Goal: Task Accomplishment & Management: Complete application form

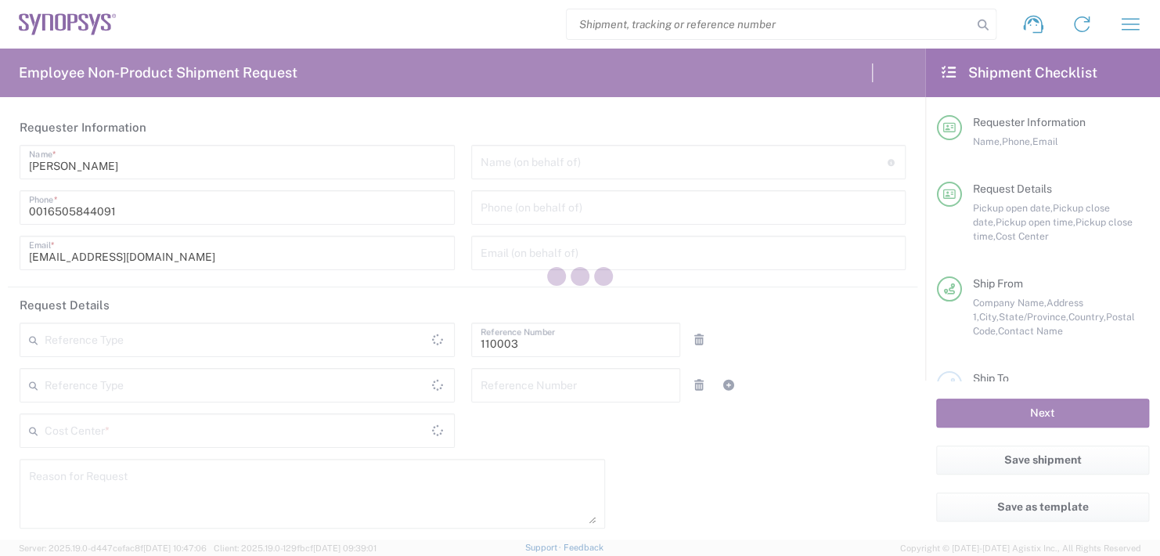
type input "Department"
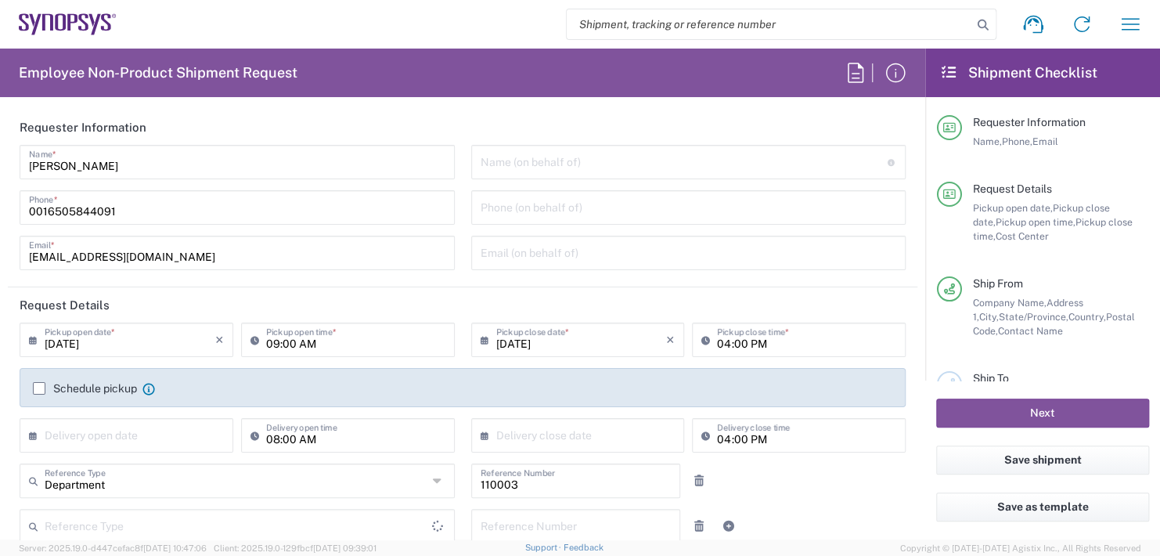
type input "US01, FAC, MV/SV Fac 110003"
type input "United States"
type input "Delivered at Place"
type input "California"
type input "United States"
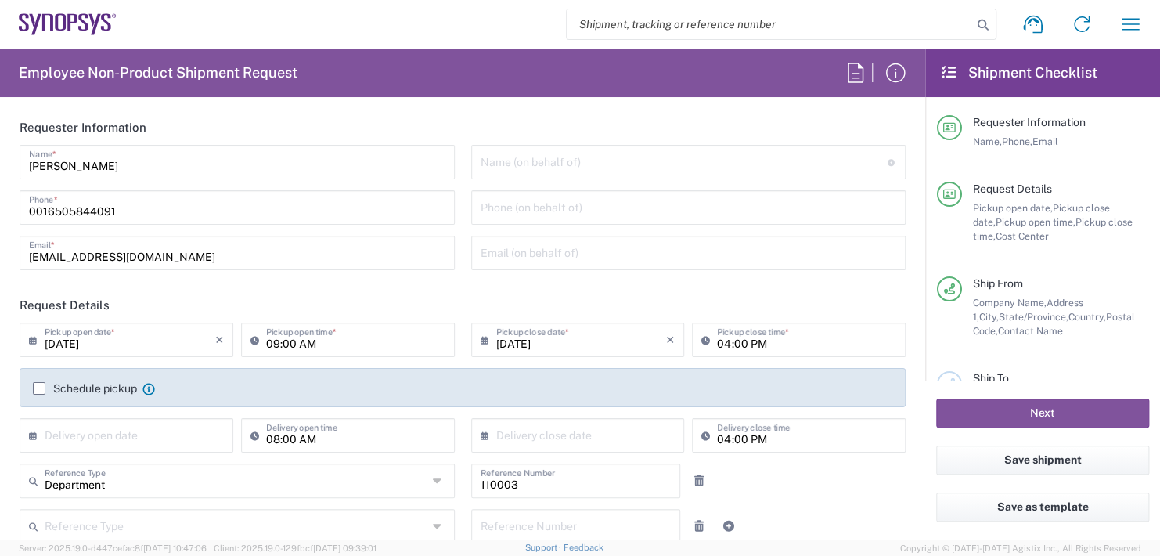
click at [554, 168] on input "text" at bounding box center [684, 160] width 407 height 27
type input "Headquarters USSV"
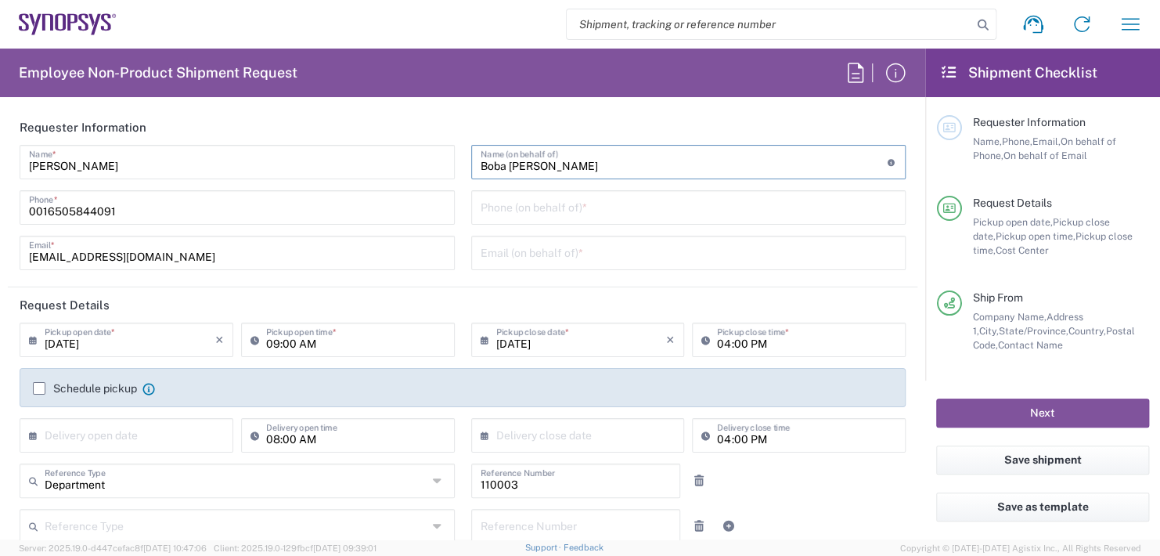
scroll to position [157, 0]
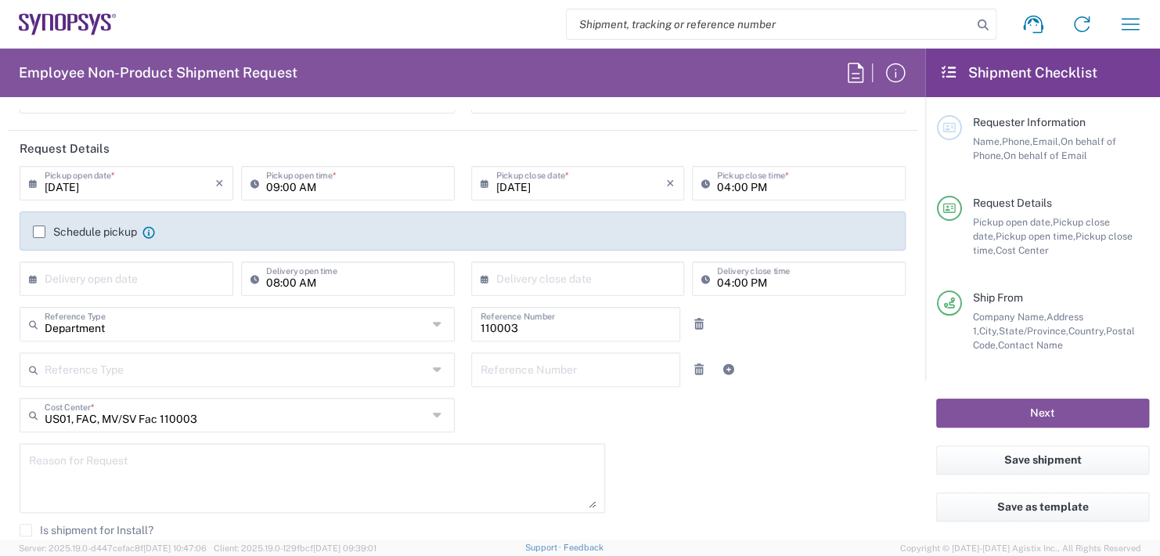
type input "Boba Mehic"
click at [316, 187] on input "09:00 AM" at bounding box center [355, 181] width 179 height 27
type input "0"
type input "02:30 PM"
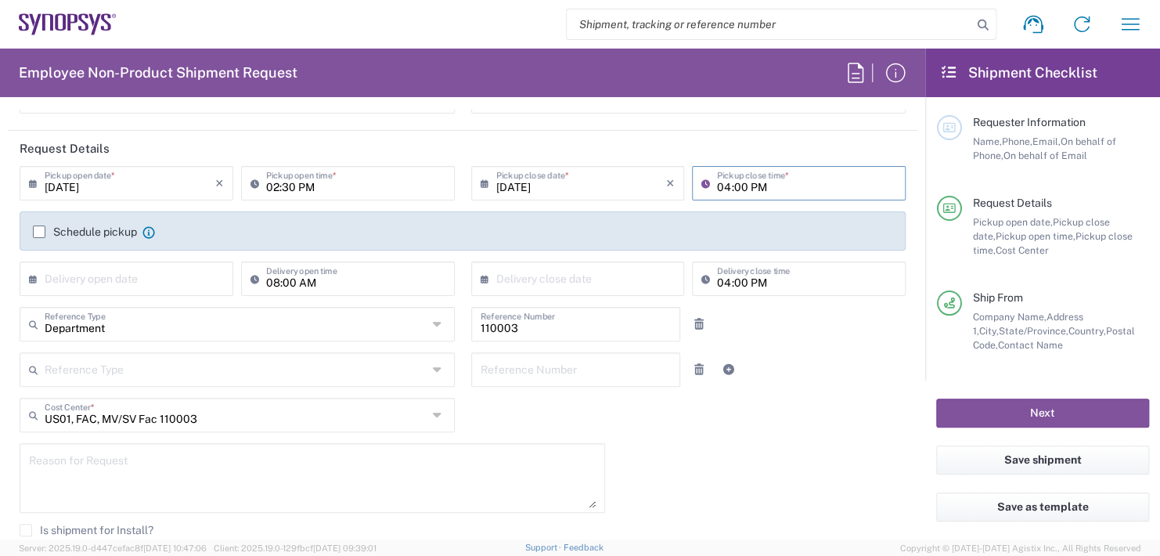
click at [763, 181] on input "04:00 PM" at bounding box center [806, 181] width 179 height 27
click at [762, 181] on input "04:00 PM" at bounding box center [806, 181] width 179 height 27
type input "0"
type input "02:30 PM"
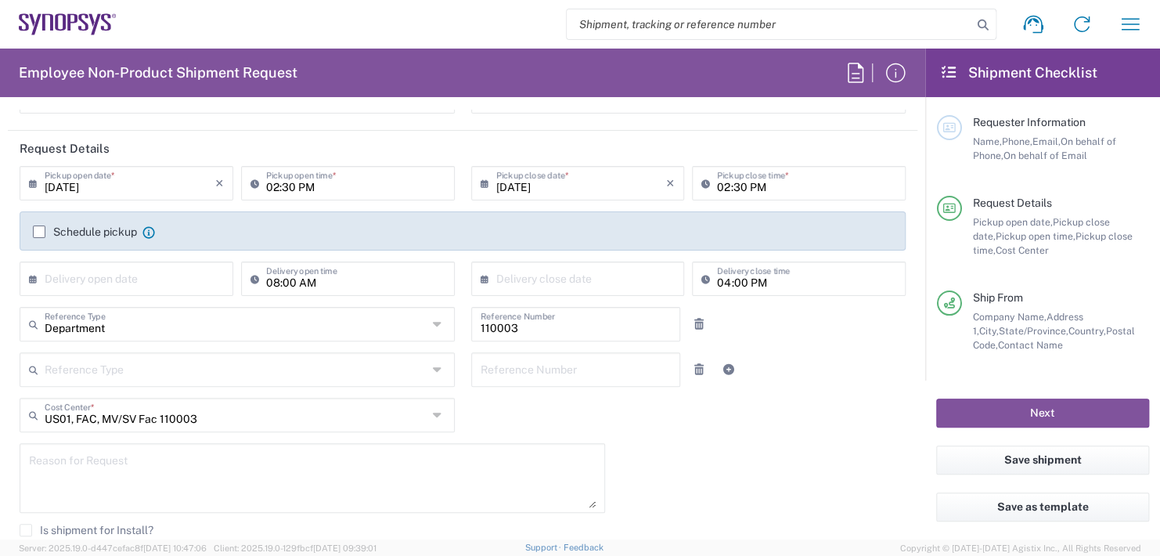
click at [93, 261] on div "× Delivery open date" at bounding box center [127, 278] width 214 height 34
click at [92, 274] on input "text" at bounding box center [130, 277] width 171 height 27
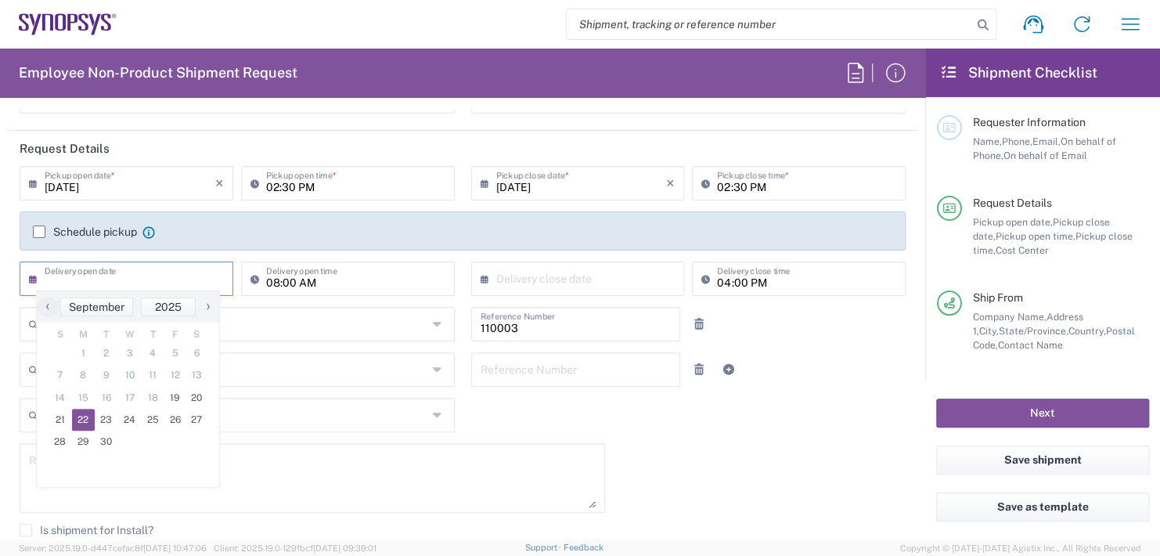
click at [85, 423] on span "22" at bounding box center [83, 420] width 23 height 22
type input "09/22/2025"
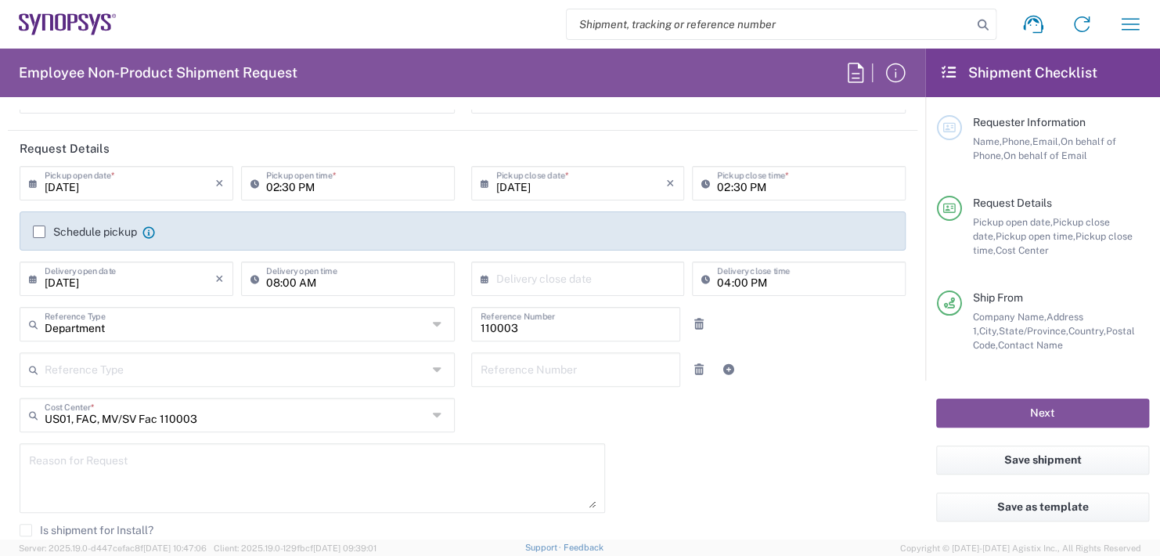
click at [330, 274] on input "08:00 AM" at bounding box center [355, 277] width 179 height 27
click at [330, 276] on input "08:00 AM" at bounding box center [355, 277] width 179 height 27
click at [330, 277] on input ":00 AM" at bounding box center [355, 277] width 179 height 27
type input ":"
type input "11:00 AM"
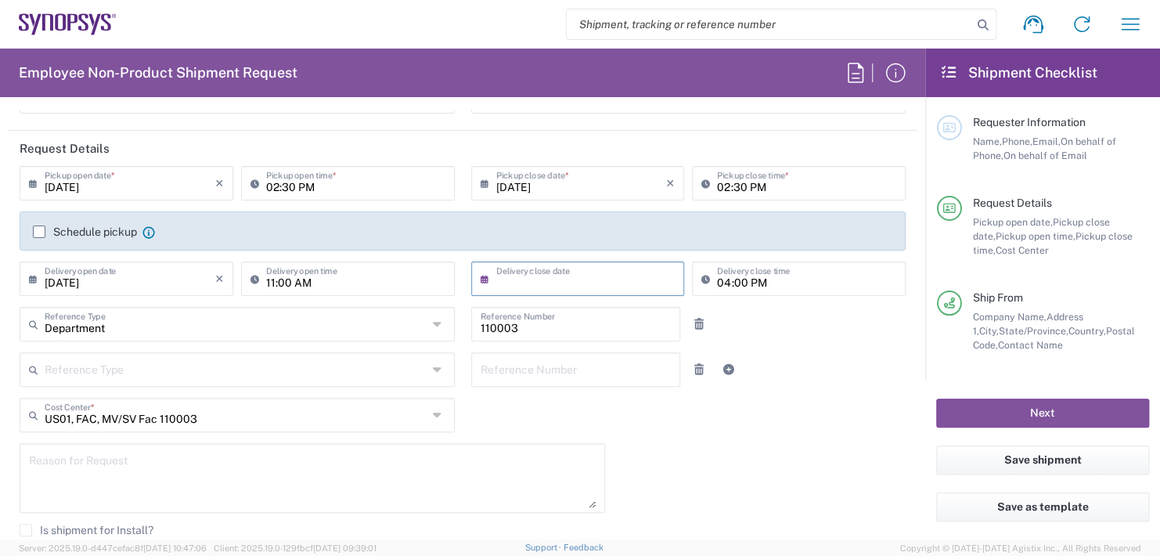
click at [528, 273] on input "text" at bounding box center [581, 277] width 171 height 27
click at [533, 421] on span "22" at bounding box center [528, 420] width 23 height 22
type input "09/22/2025"
click at [778, 278] on input "04:00 PM" at bounding box center [806, 277] width 179 height 27
click at [774, 278] on input "04:00 PM" at bounding box center [806, 277] width 179 height 27
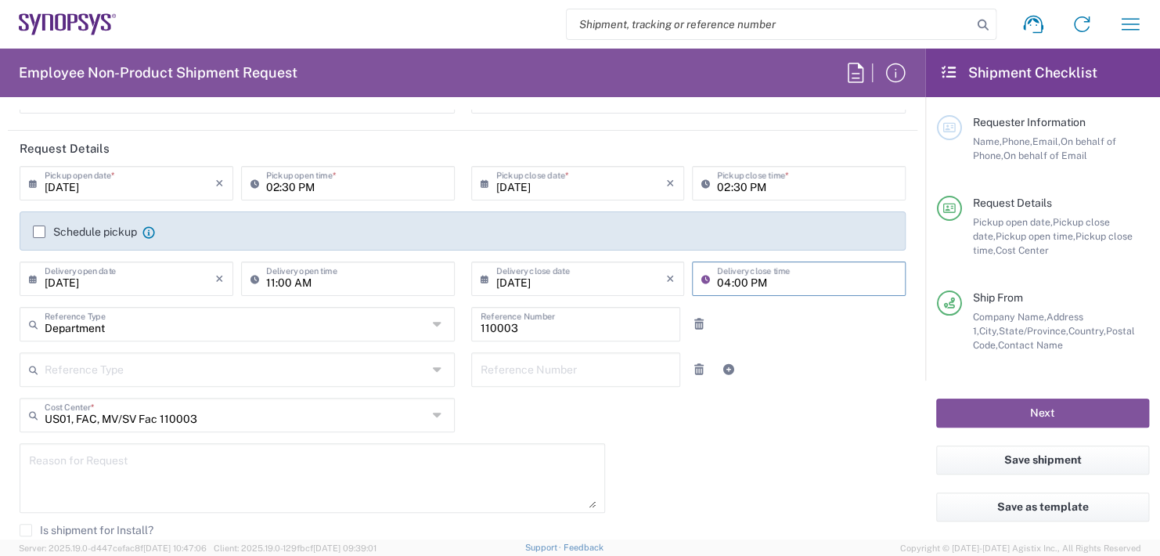
click at [773, 280] on input "04:00 PM" at bounding box center [806, 277] width 179 height 27
type input "0"
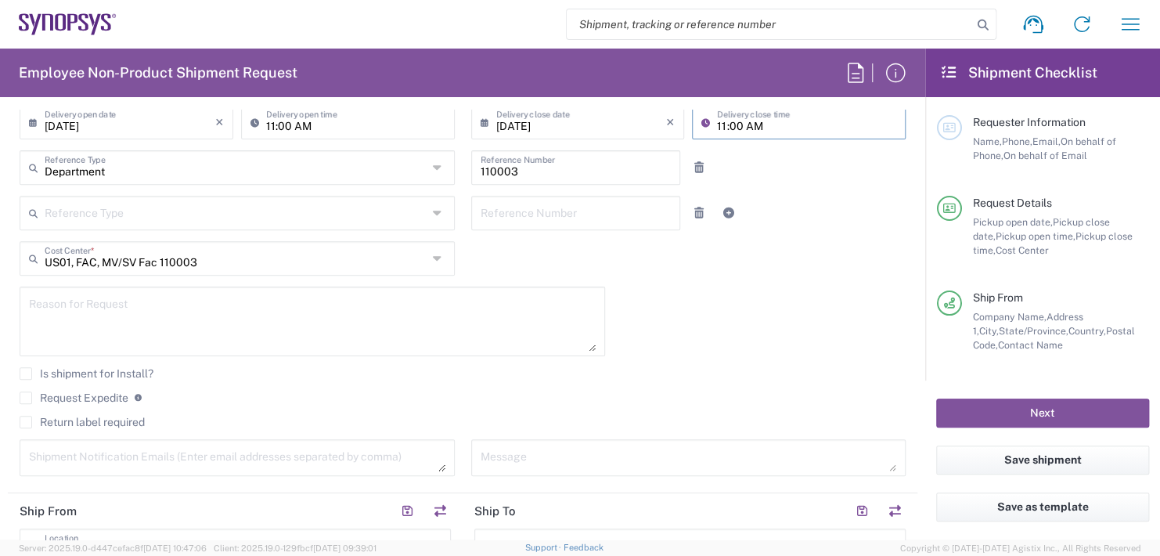
scroll to position [548, 0]
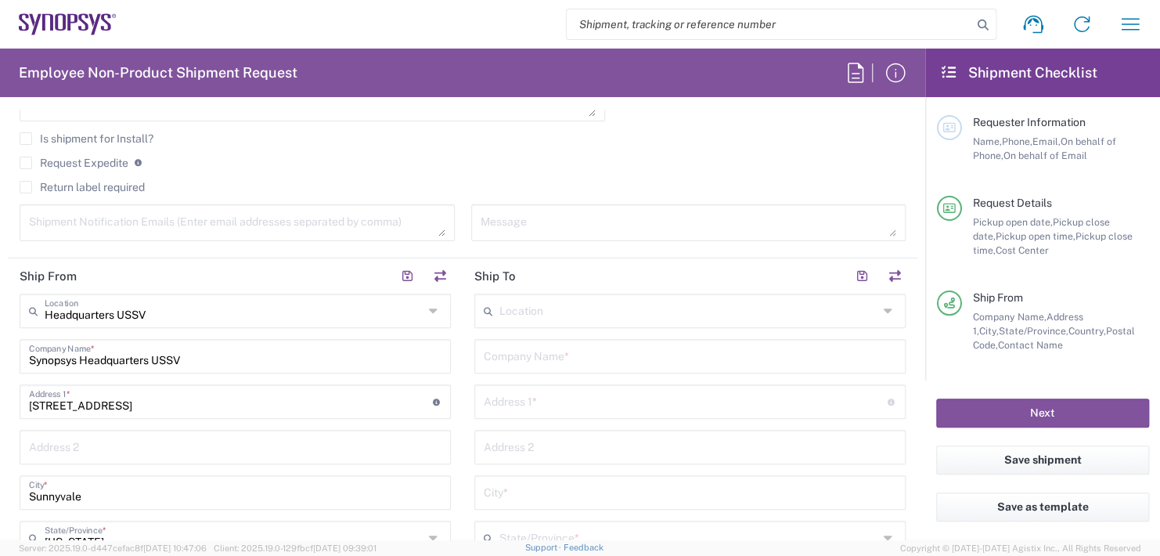
type input "11:00 AM"
click at [514, 351] on input "text" at bounding box center [690, 354] width 413 height 27
type input "Black Duck Software Inc."
click at [543, 401] on input "text" at bounding box center [686, 400] width 404 height 27
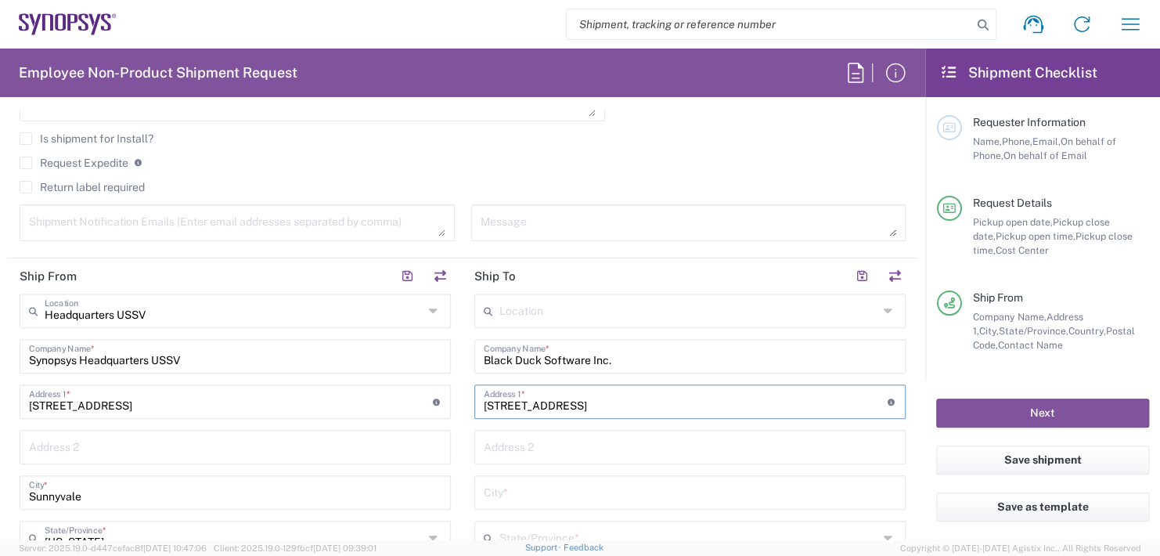
type input "800 District Ave. Suite 201"
type input "Burlington,"
type input "Massachusetts"
type input "01803"
type input "617-275-9575"
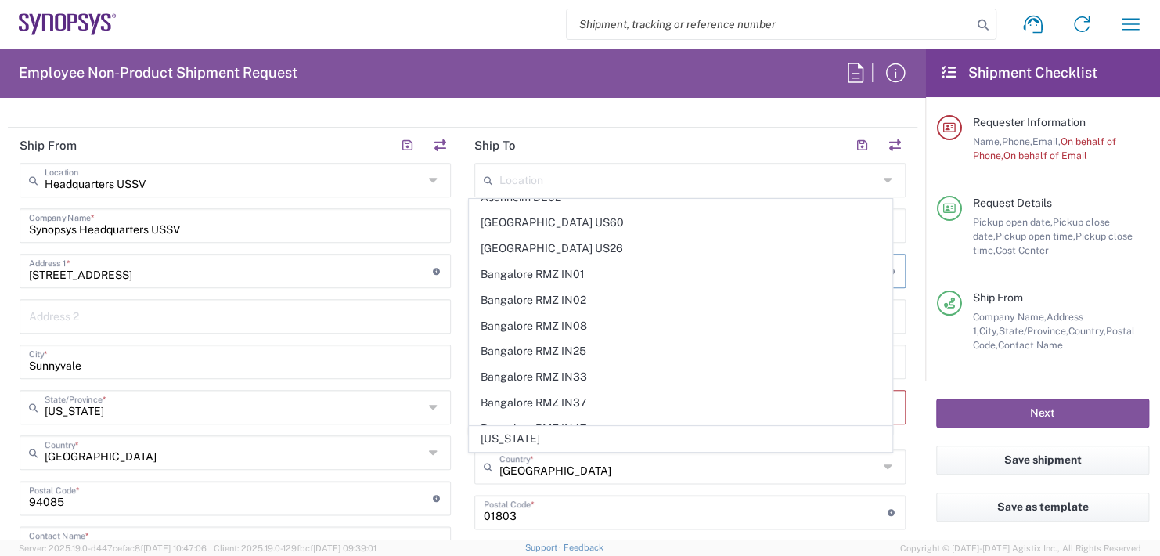
scroll to position [157, 0]
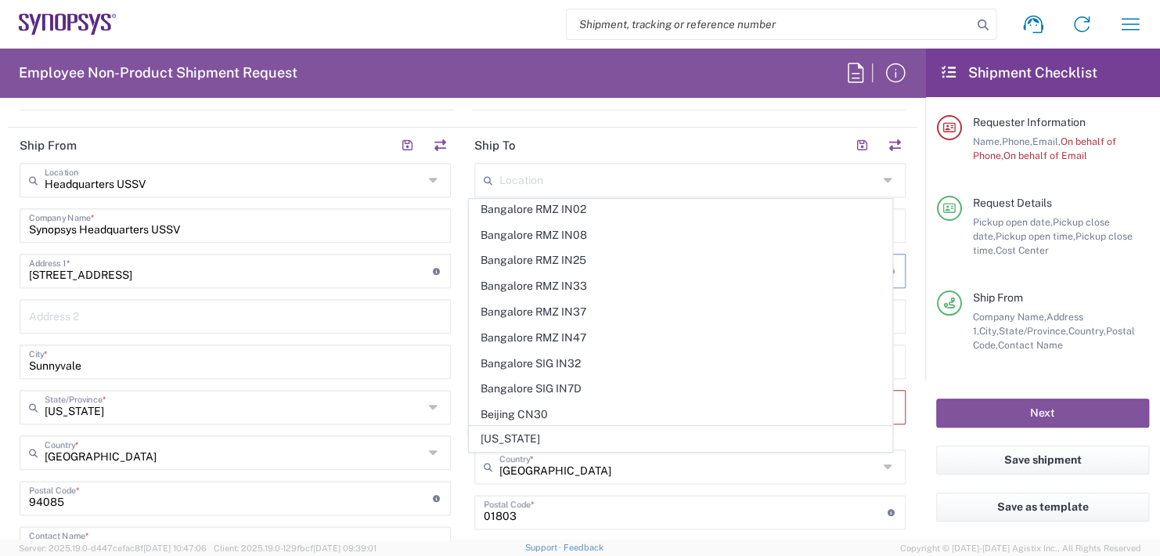
click at [869, 17] on input "search" at bounding box center [770, 24] width 406 height 30
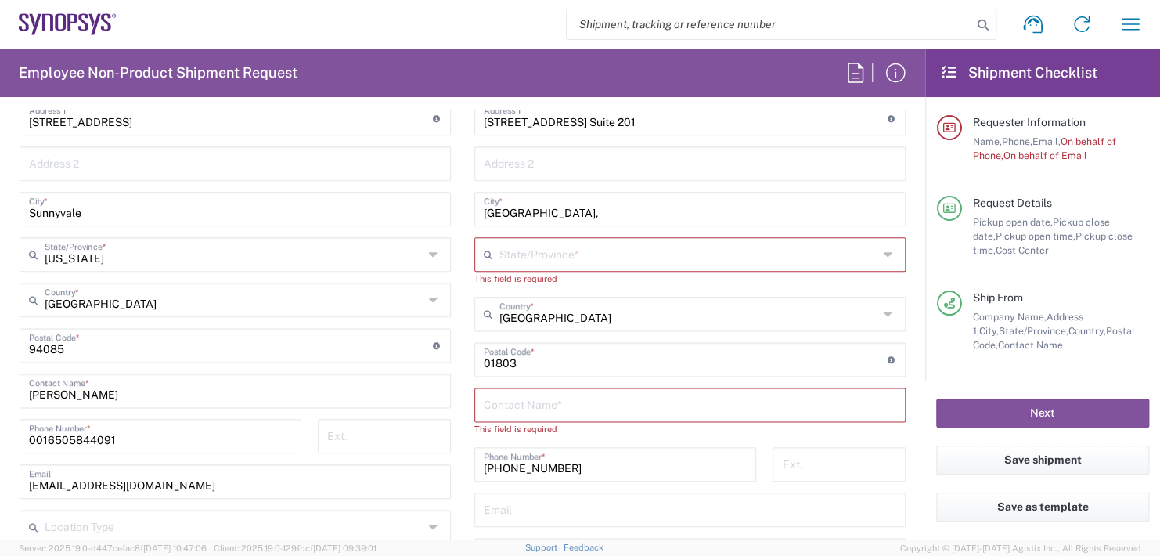
scroll to position [878, 0]
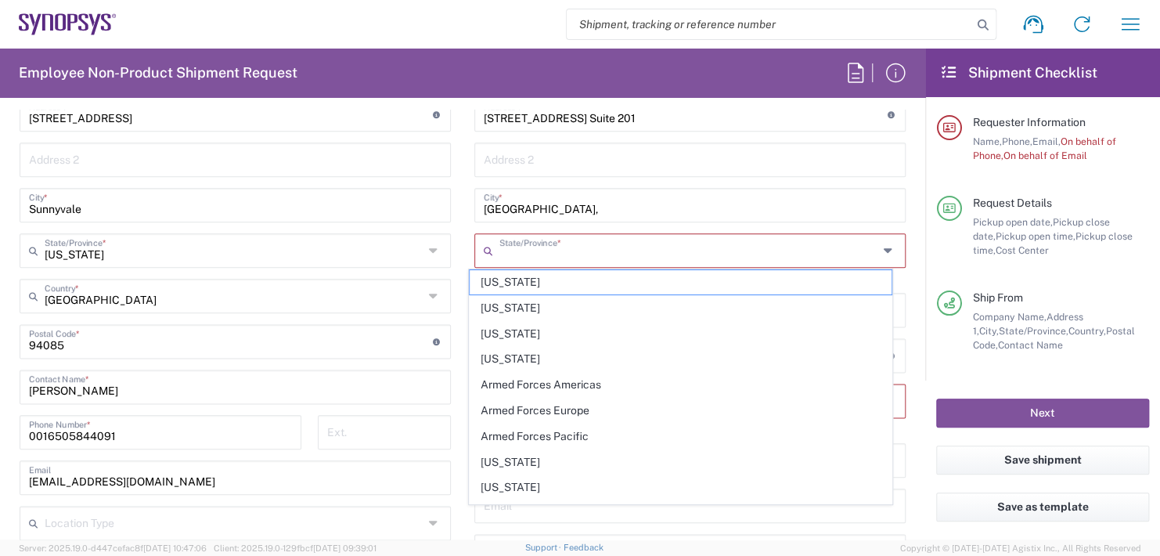
click at [525, 249] on input "text" at bounding box center [689, 249] width 379 height 27
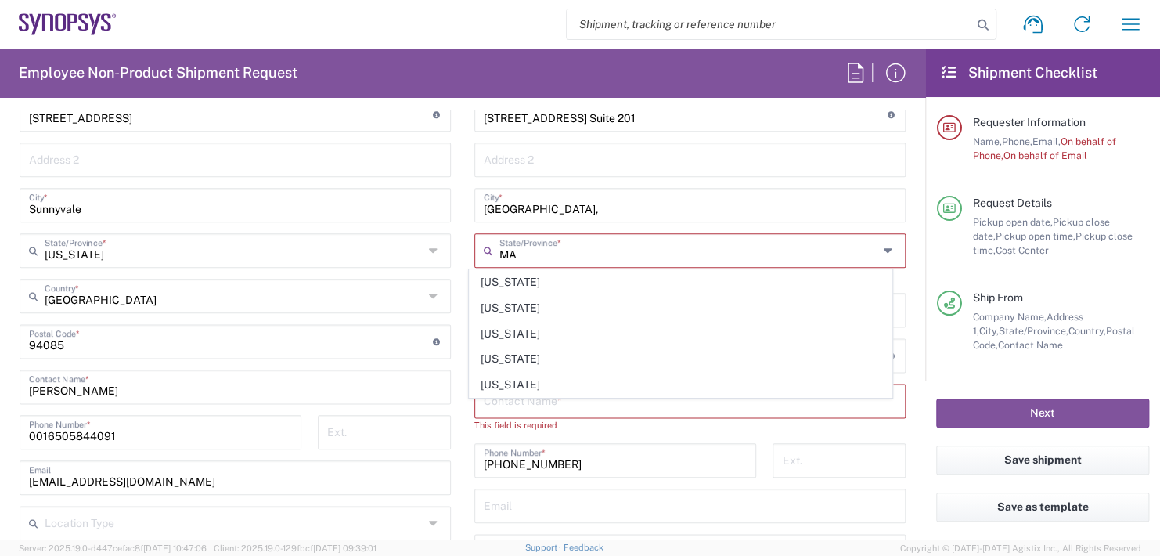
click at [528, 252] on input "MA" at bounding box center [689, 249] width 379 height 27
click at [562, 253] on input "MA" at bounding box center [689, 249] width 379 height 27
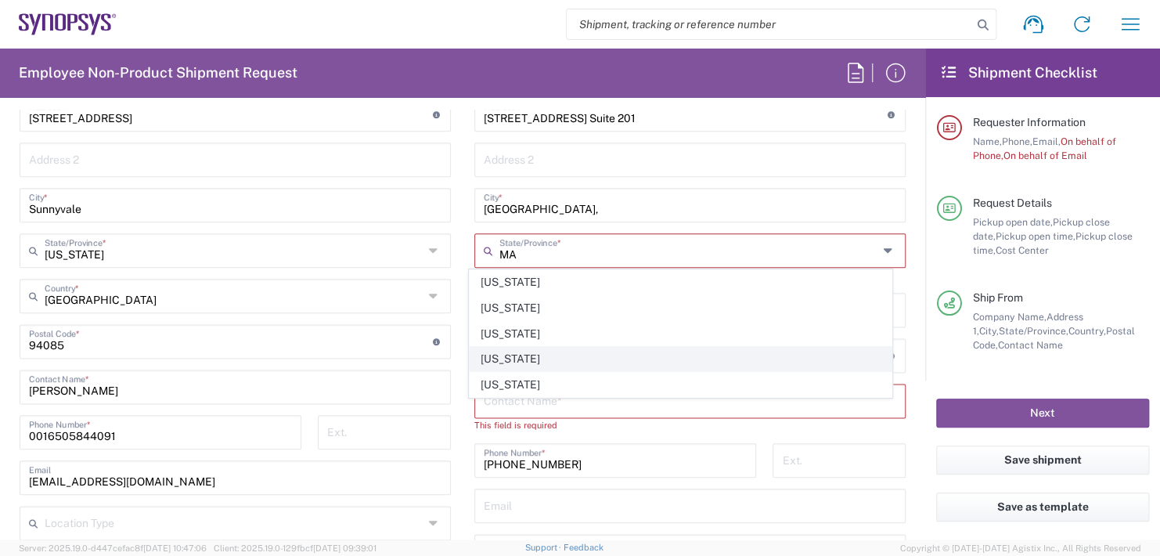
click at [492, 352] on span "Massachusetts" at bounding box center [681, 359] width 422 height 24
type input "Massachusetts"
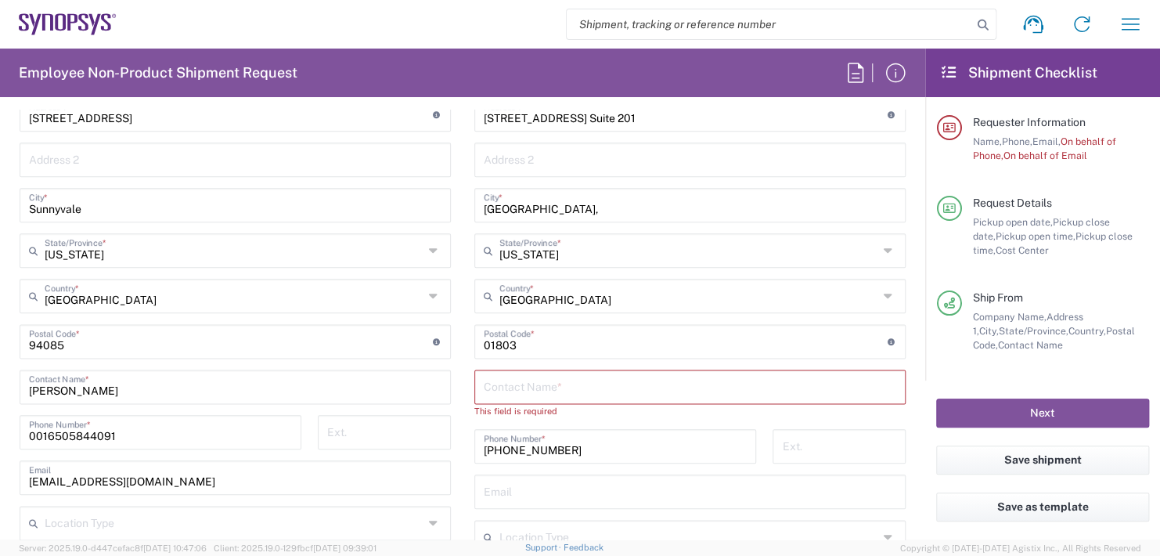
click at [507, 387] on input "text" at bounding box center [690, 385] width 413 height 27
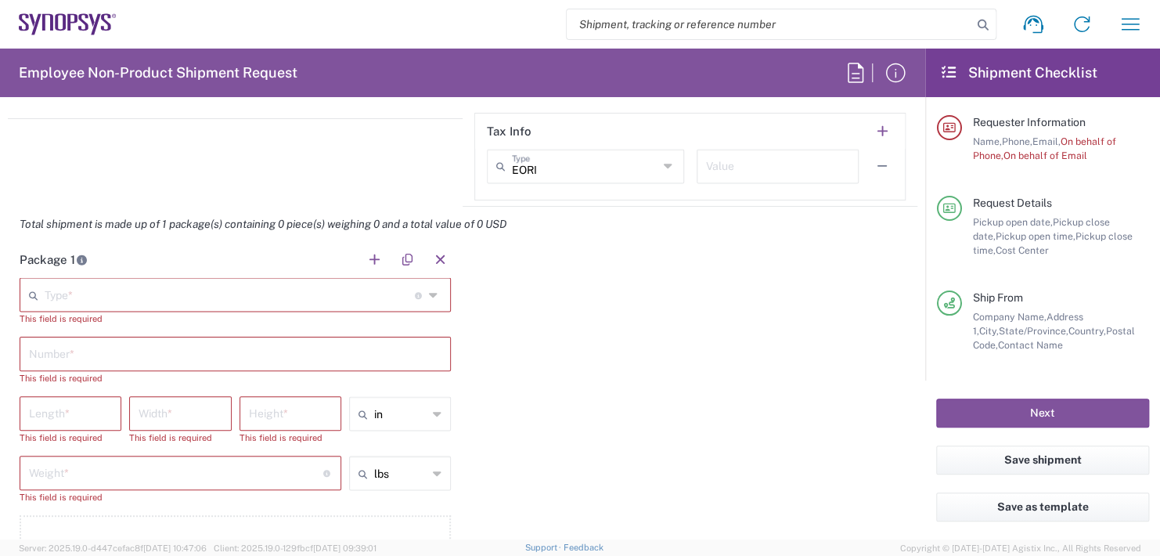
scroll to position [1347, 0]
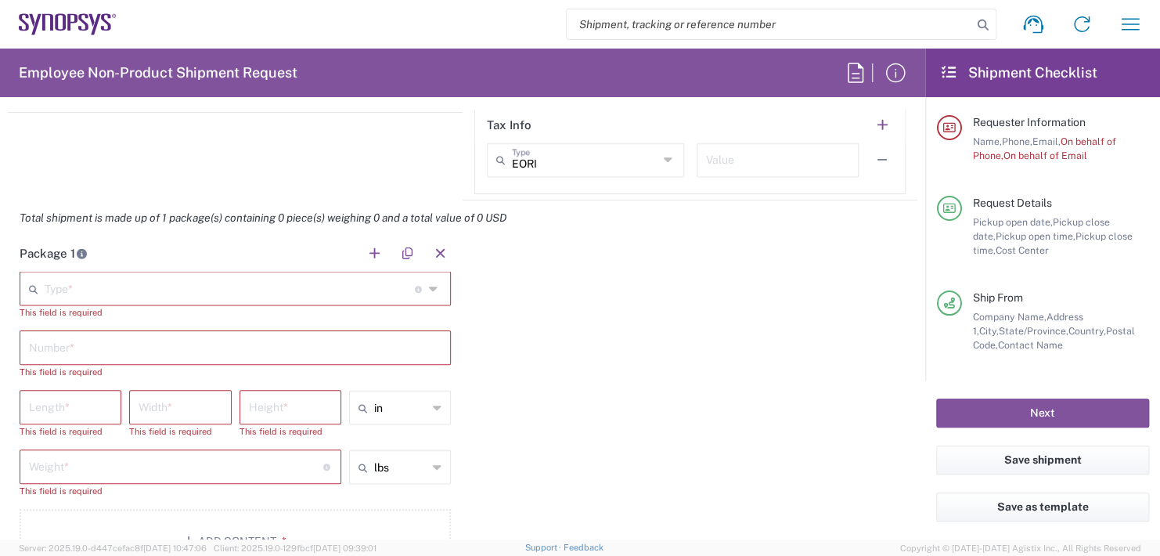
type input "Anita McGrath"
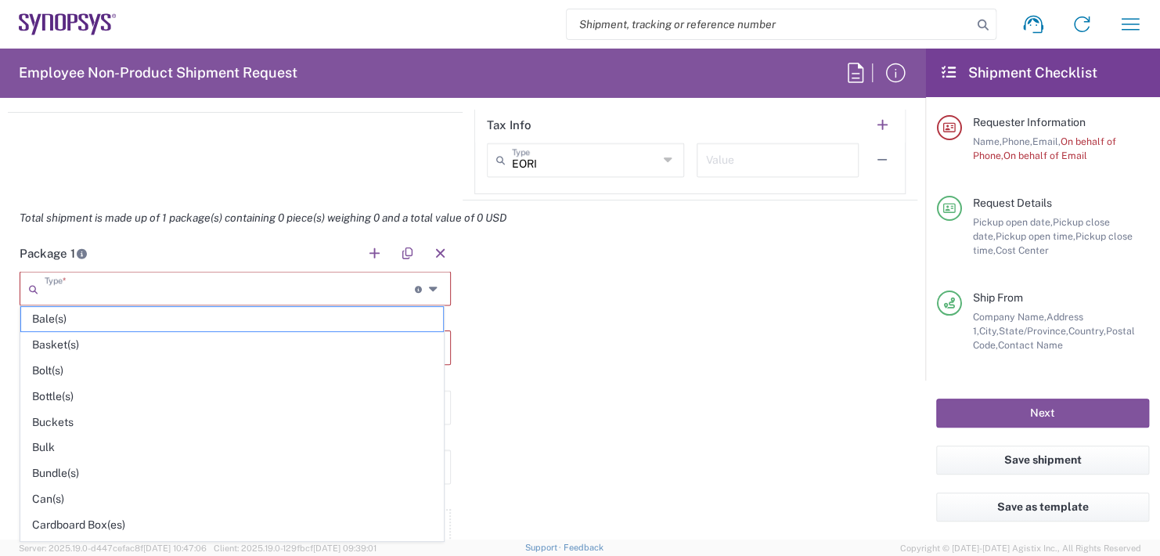
click at [59, 287] on input "text" at bounding box center [230, 286] width 370 height 27
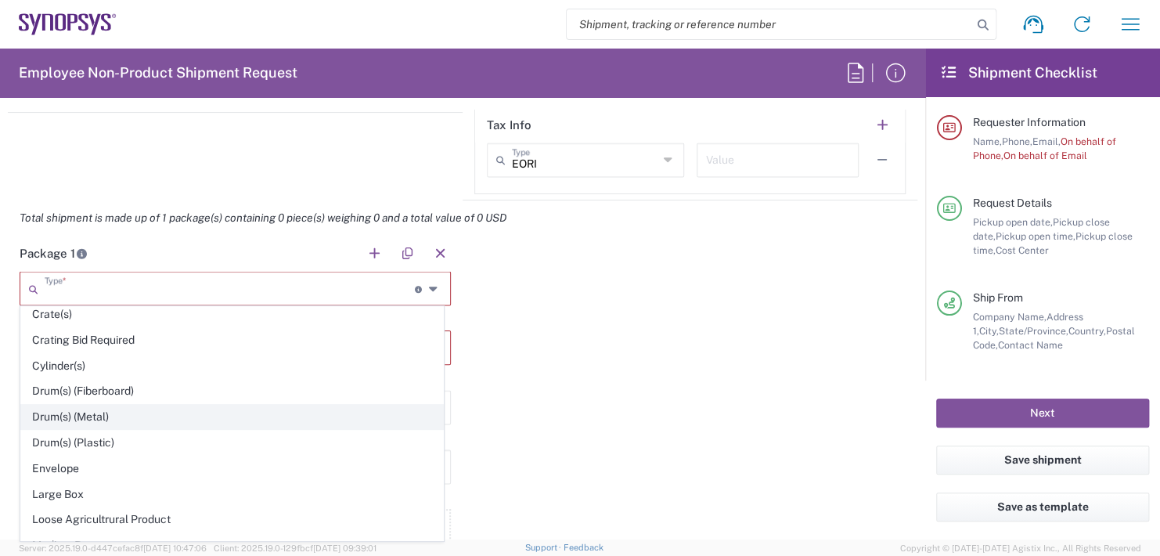
scroll to position [391, 0]
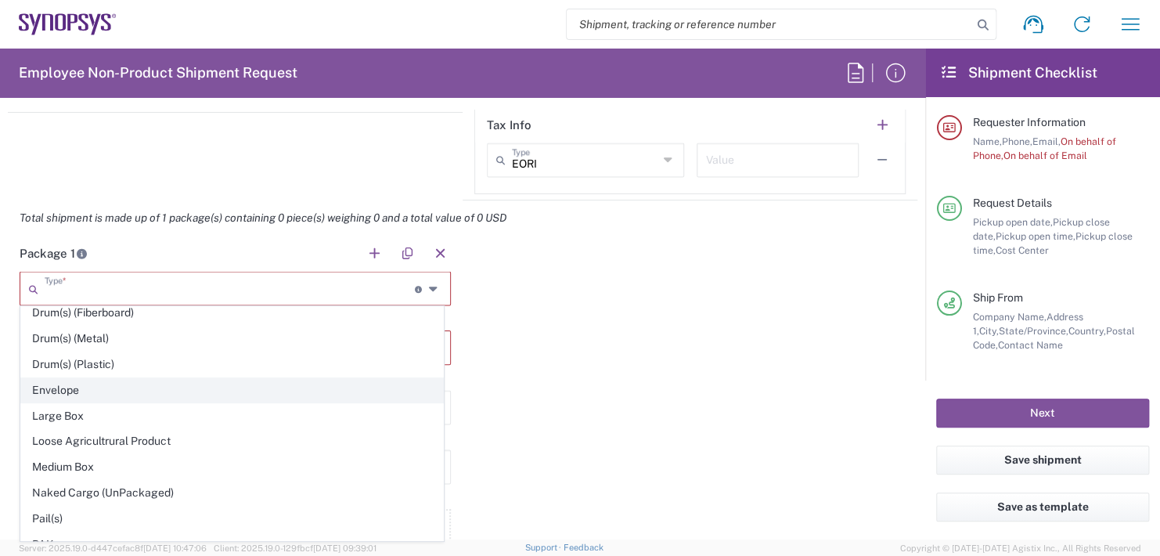
click at [54, 383] on span "Envelope" at bounding box center [232, 390] width 422 height 24
type input "Envelope"
type input "1"
type input "9.5"
type input "12.5"
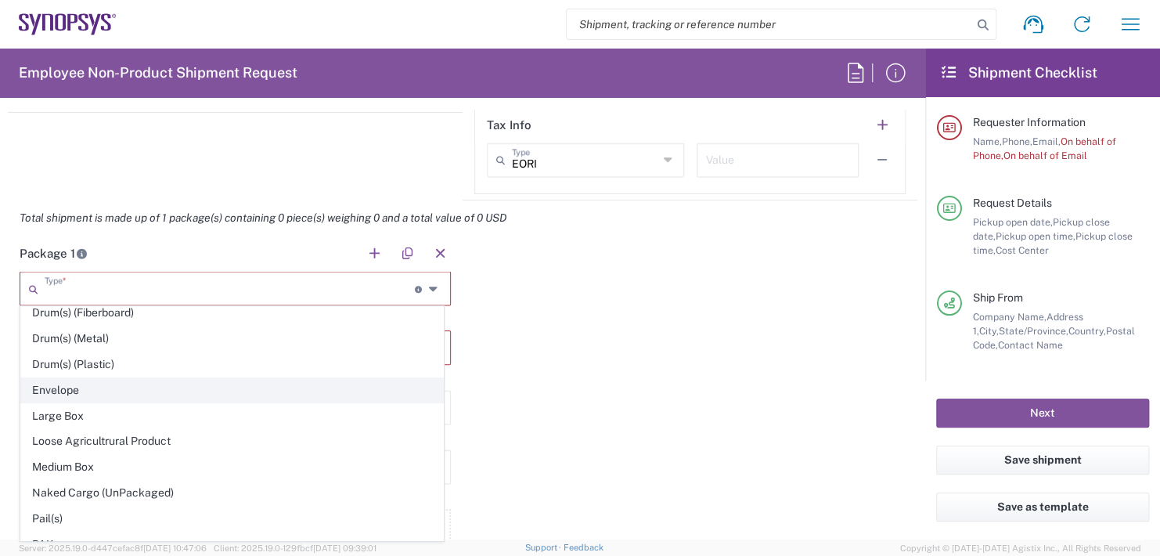
type input "0.25"
type input "1"
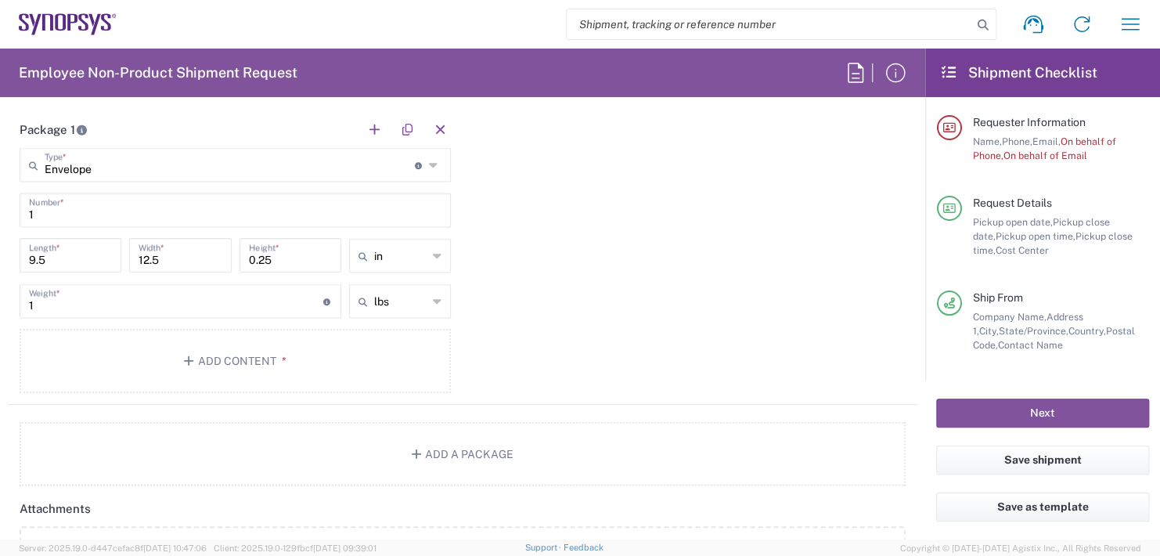
scroll to position [1504, 0]
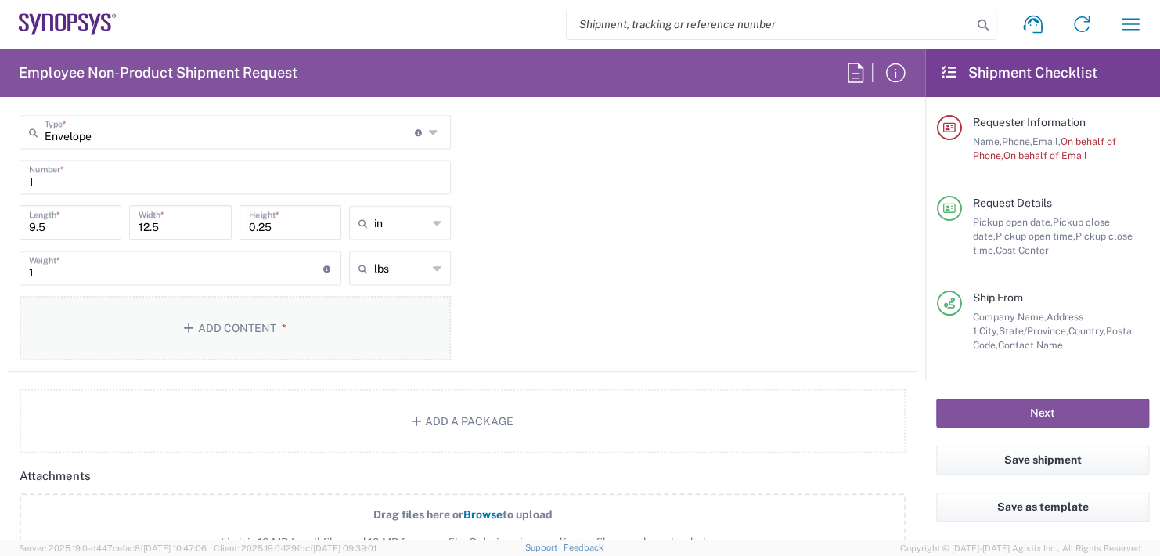
click at [242, 327] on button "Add Content *" at bounding box center [235, 328] width 431 height 64
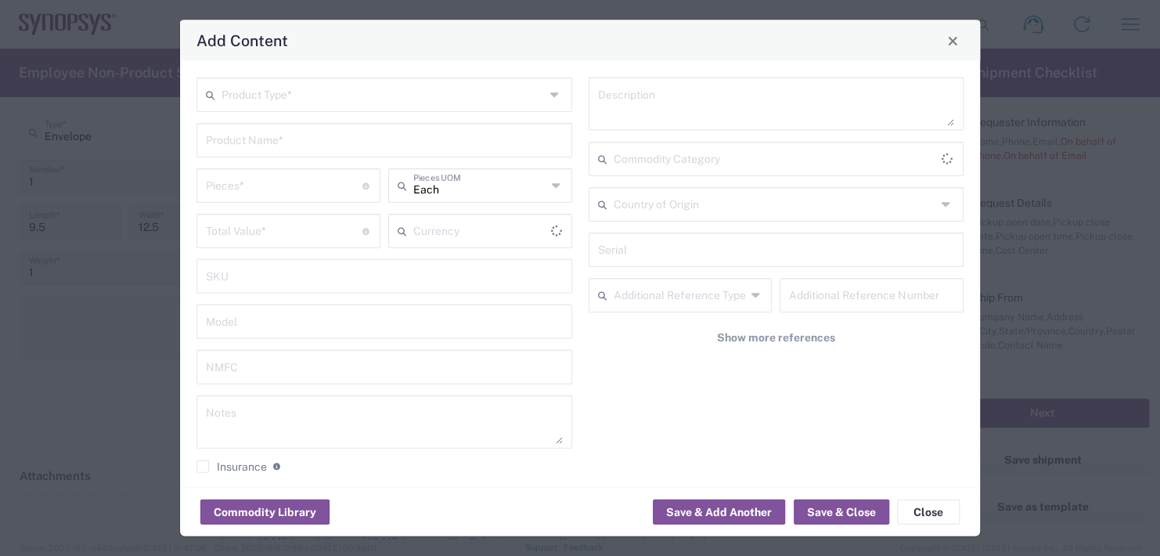
type input "US Dollar"
click at [301, 93] on input "text" at bounding box center [383, 93] width 323 height 27
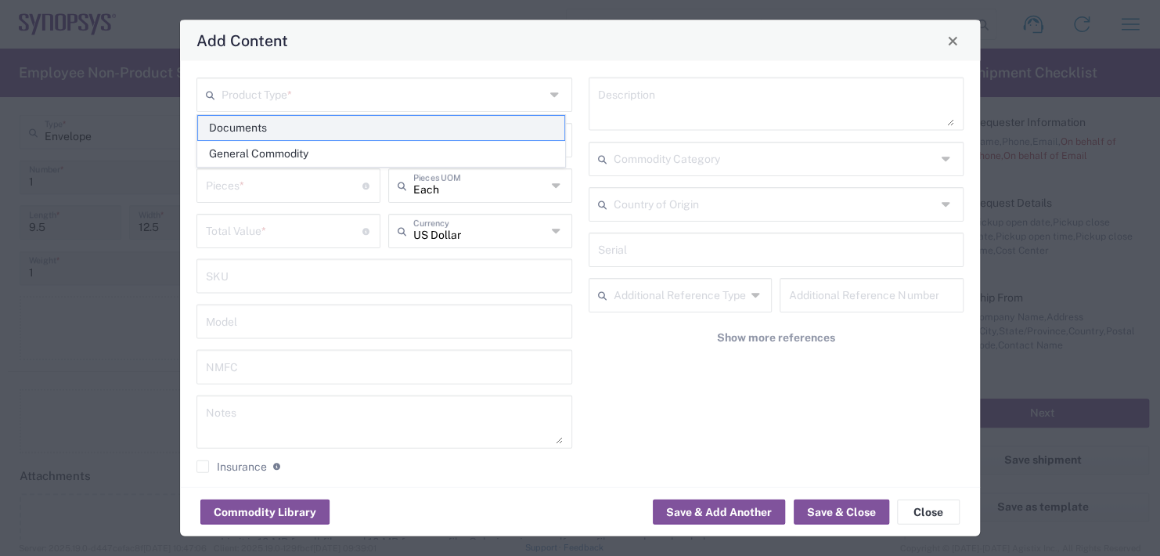
click at [254, 124] on span "Documents" at bounding box center [381, 128] width 366 height 24
type input "Documents"
type input "1"
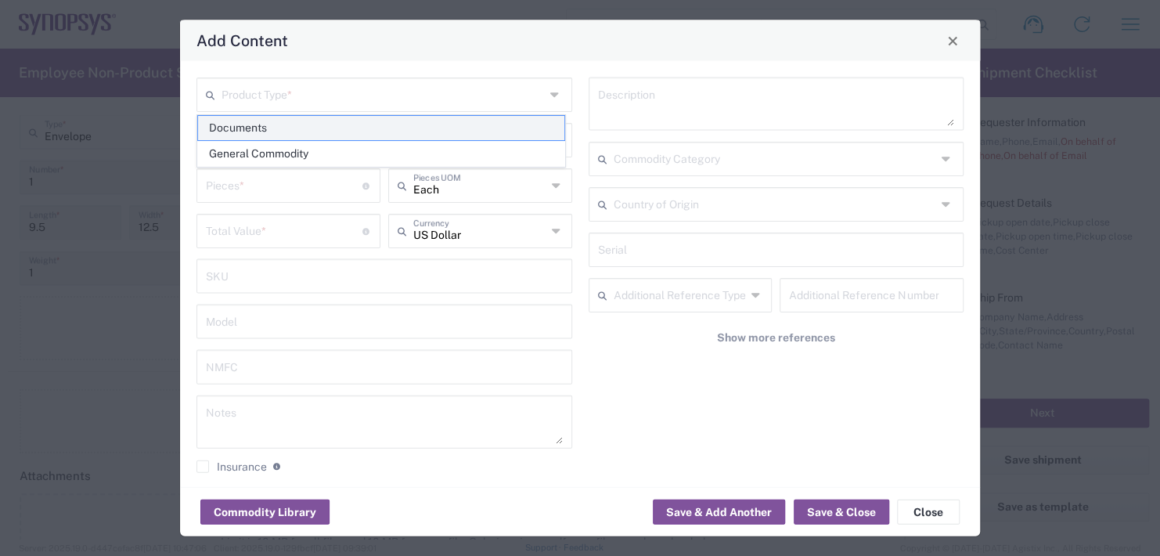
type textarea "Documents"
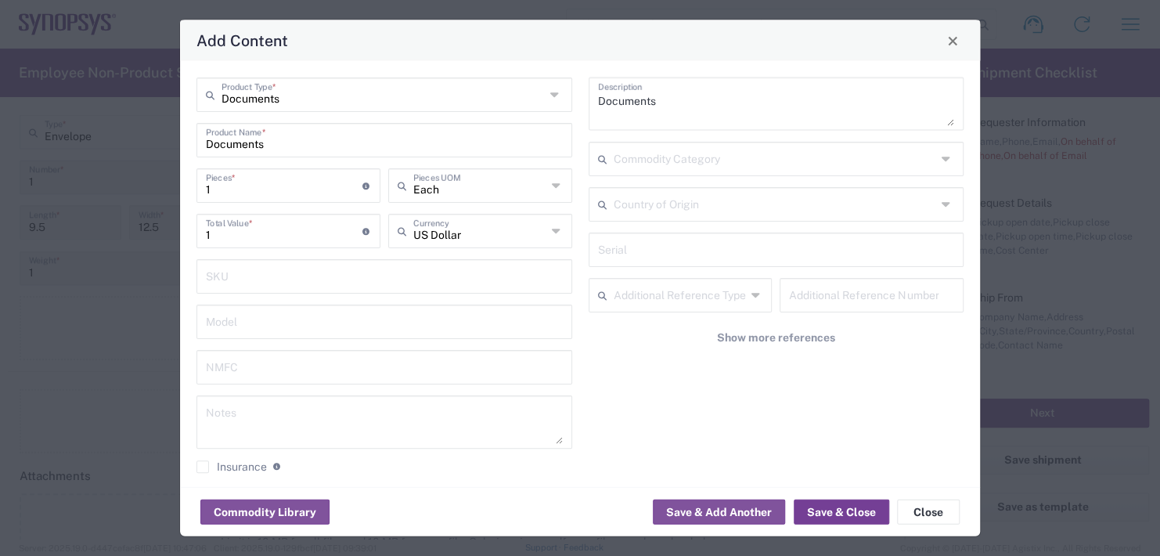
click at [818, 511] on button "Save & Close" at bounding box center [842, 512] width 96 height 25
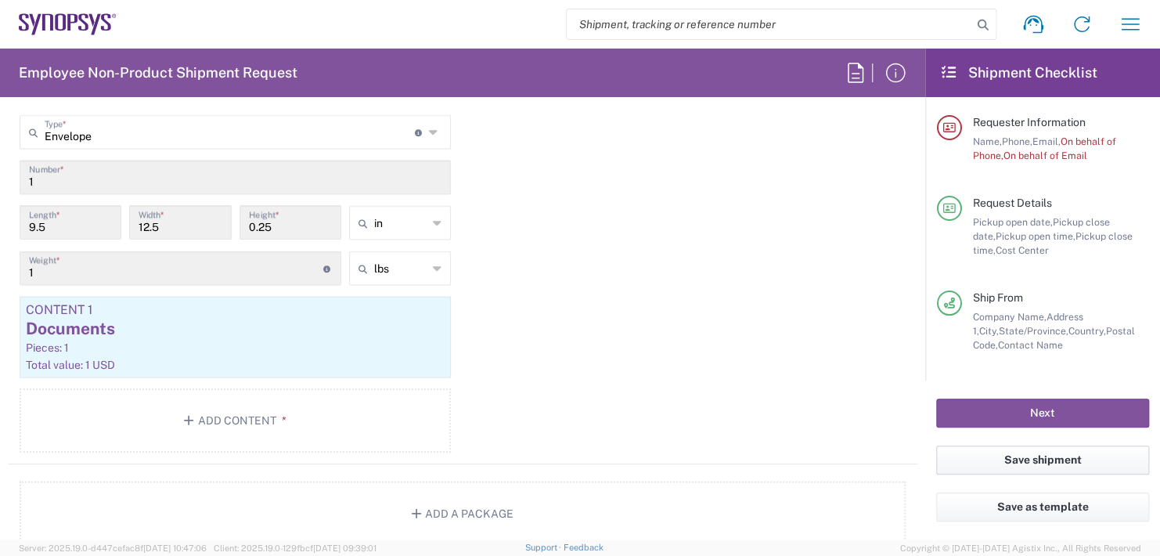
click at [1041, 465] on button "Save shipment" at bounding box center [1042, 459] width 213 height 29
